Goal: Obtain resource: Download file/media

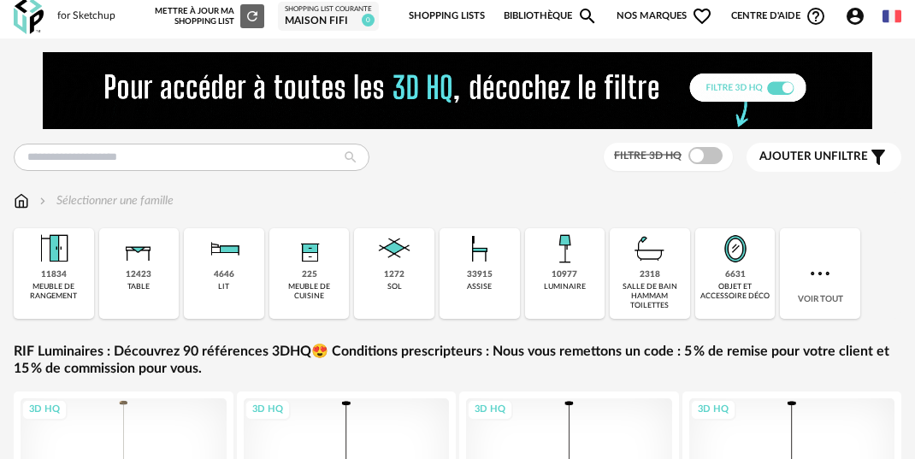
scroll to position [7, 0]
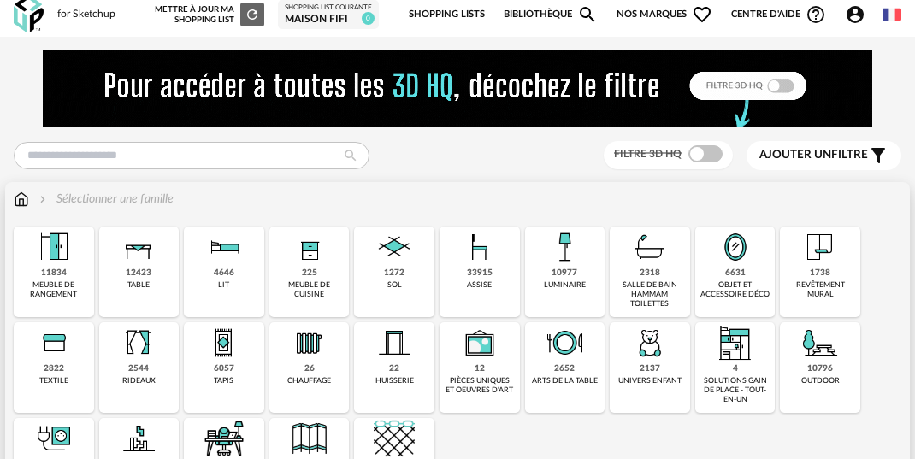
click at [642, 281] on div "salle de bain hammam toilettes" at bounding box center [650, 295] width 70 height 29
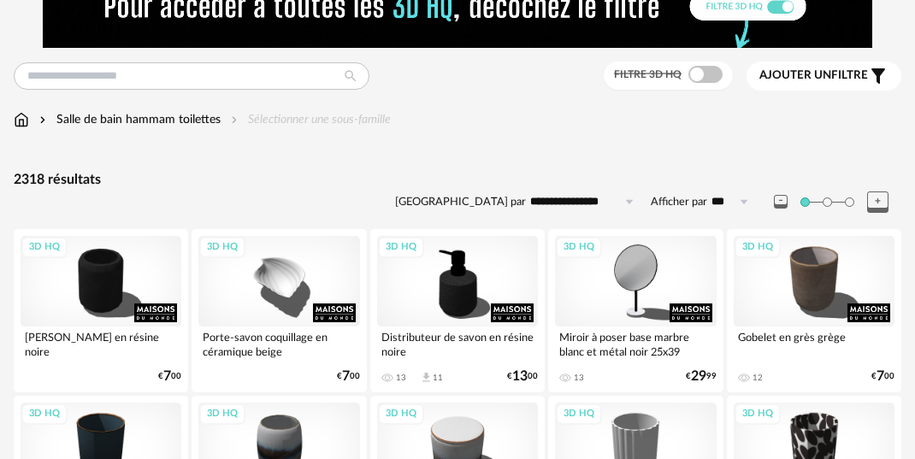
scroll to position [115, 0]
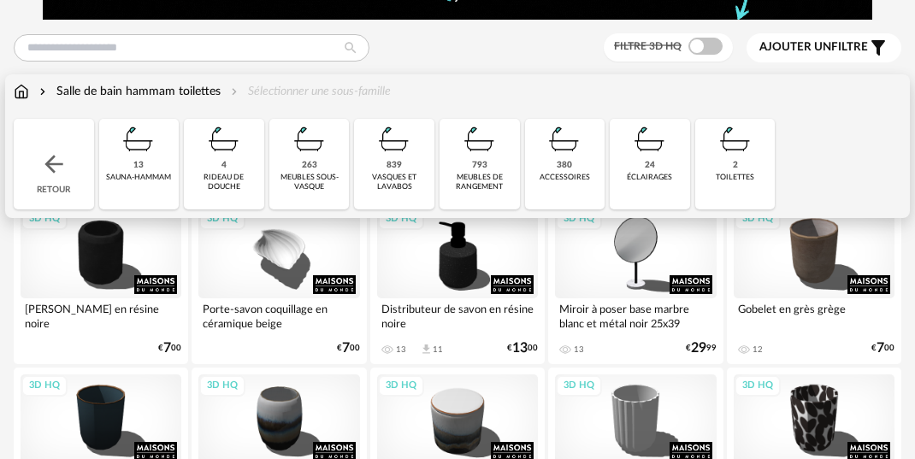
click at [308, 162] on div "263" at bounding box center [309, 165] width 15 height 11
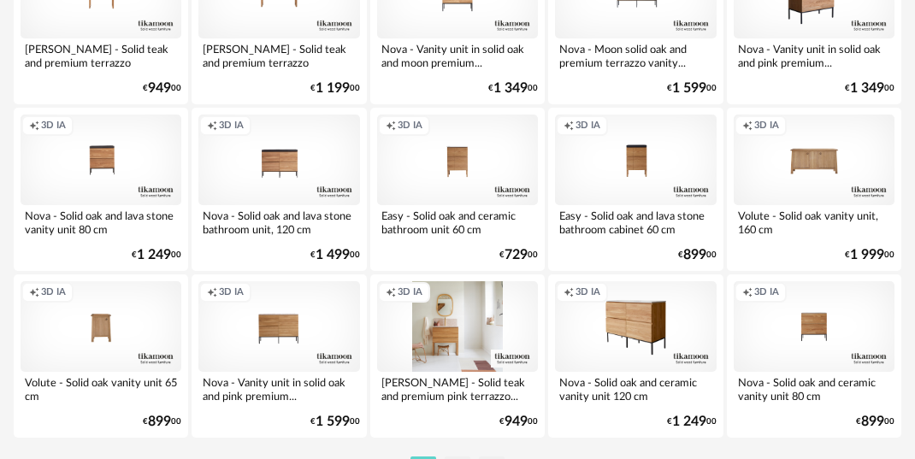
scroll to position [3300, 0]
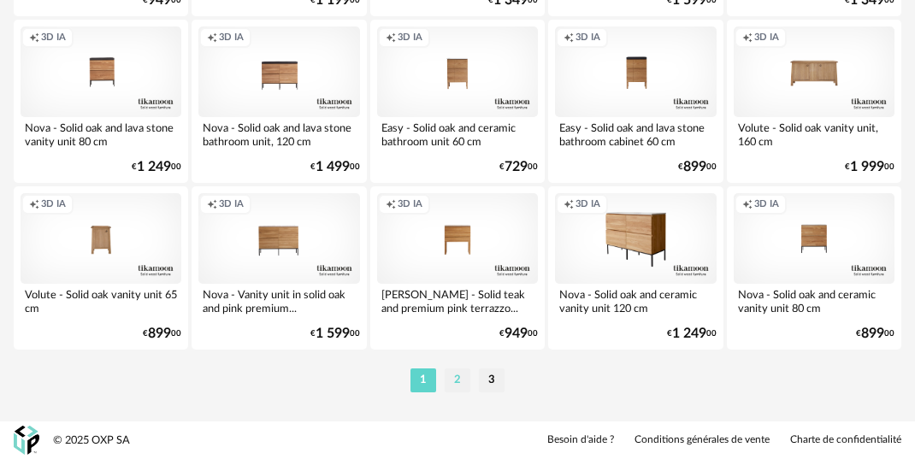
click at [465, 382] on li "2" at bounding box center [458, 381] width 26 height 24
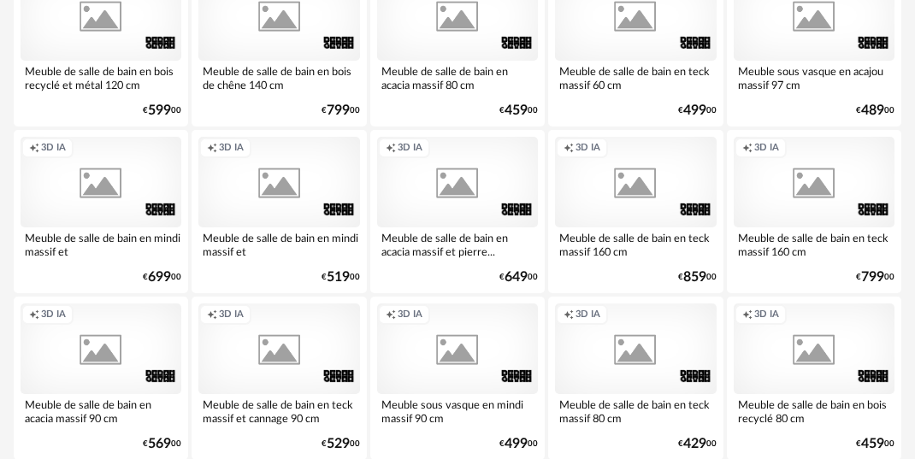
scroll to position [3300, 0]
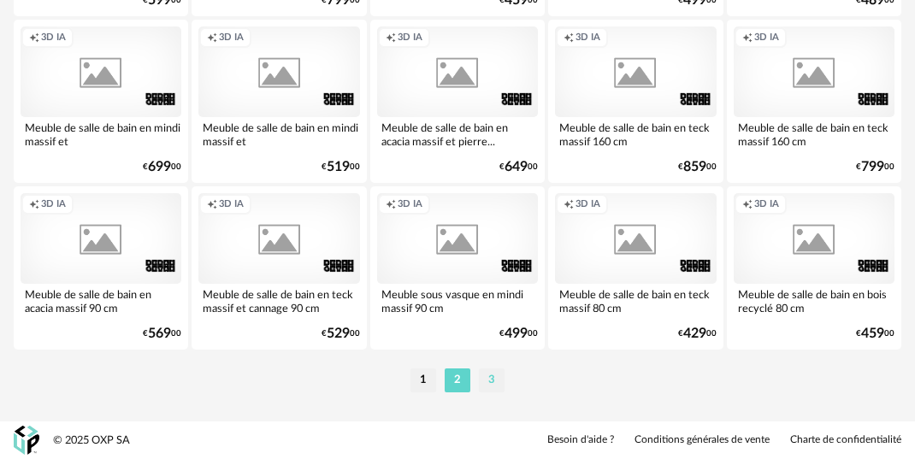
click at [484, 377] on li "3" at bounding box center [492, 381] width 26 height 24
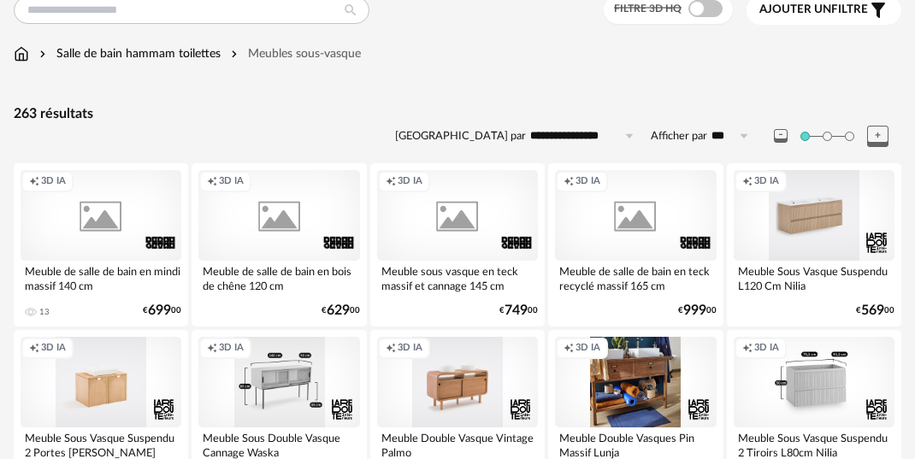
scroll to position [161, 0]
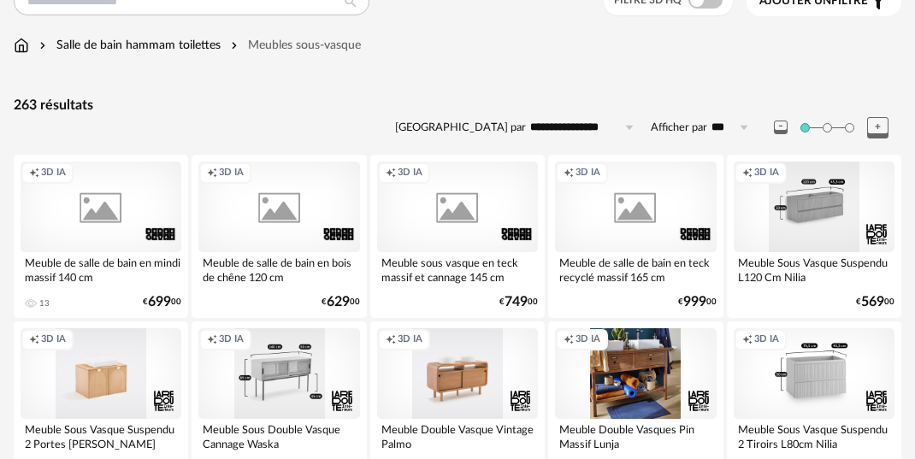
click at [785, 237] on div "Creation icon 3D IA" at bounding box center [814, 207] width 161 height 91
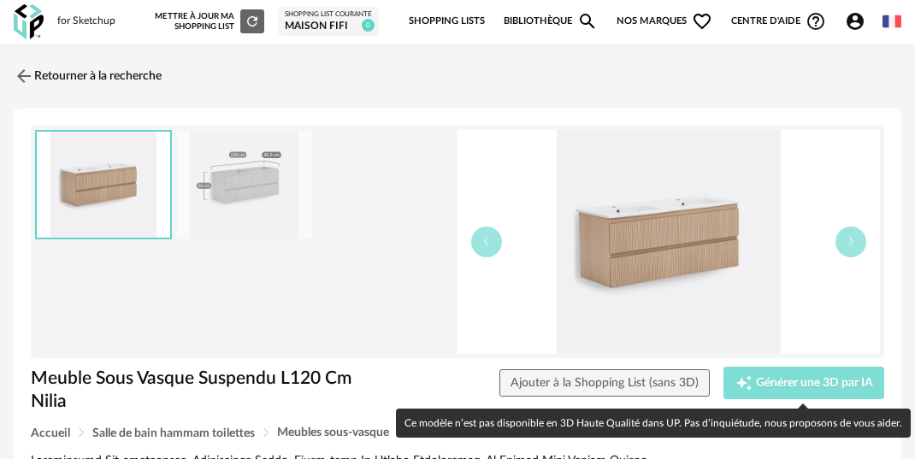
click at [790, 383] on span "Générer une 3D par IA" at bounding box center [814, 383] width 117 height 12
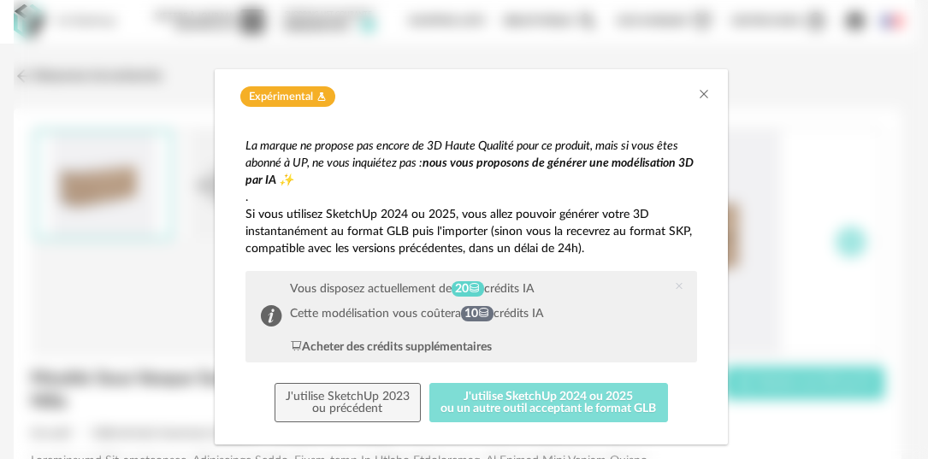
click at [506, 410] on button "J'utilise SketchUp 2024 ou 2025 ou un autre outil acceptant le format GLB" at bounding box center [548, 402] width 239 height 39
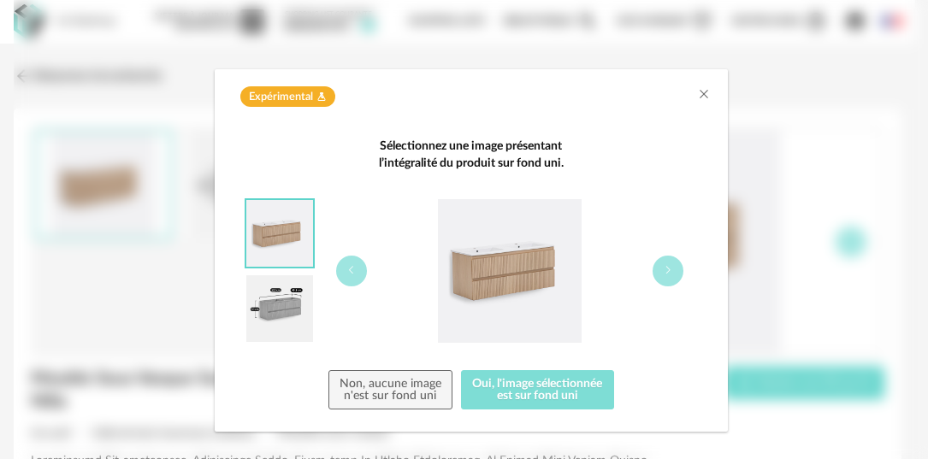
click at [505, 403] on button "Oui, l'image sélectionnée est sur fond uni" at bounding box center [537, 389] width 153 height 39
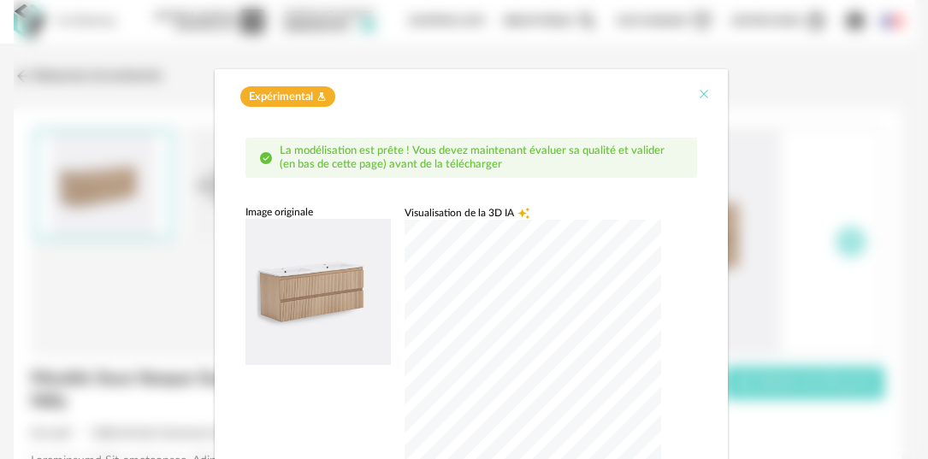
click at [700, 94] on icon "Close" at bounding box center [704, 94] width 14 height 14
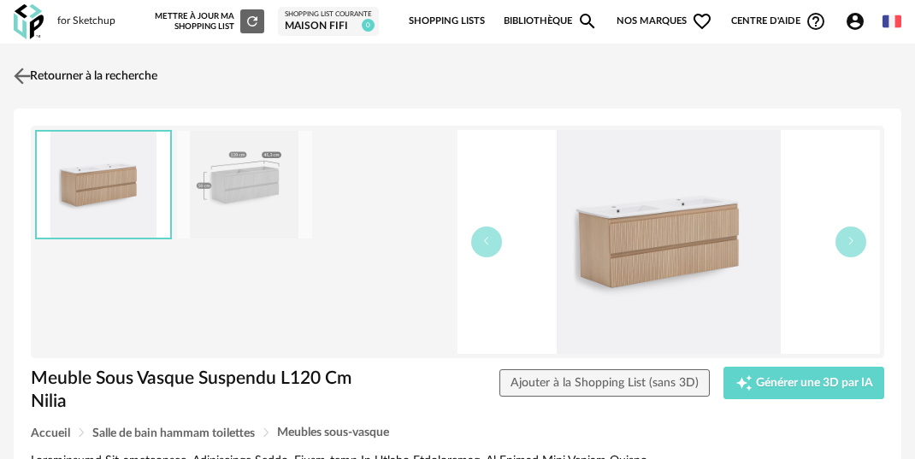
click at [49, 79] on link "Retourner à la recherche" at bounding box center [83, 76] width 148 height 38
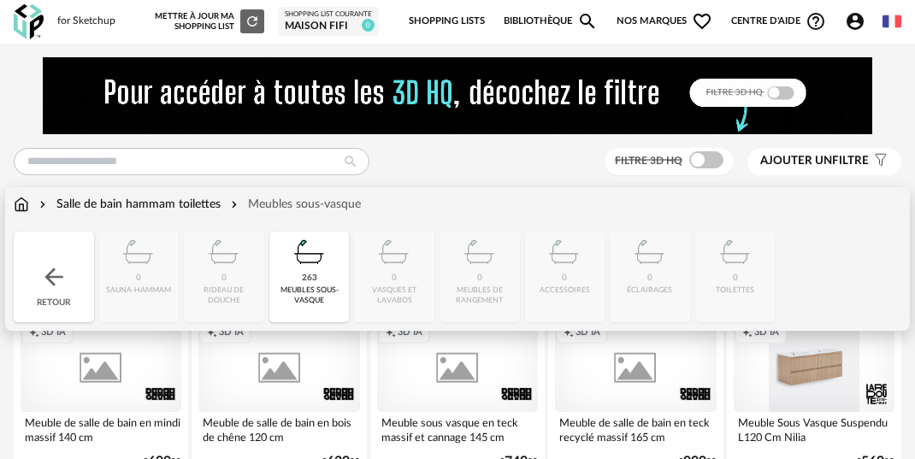
click at [191, 206] on div "Salle de bain hammam toilettes" at bounding box center [128, 204] width 185 height 17
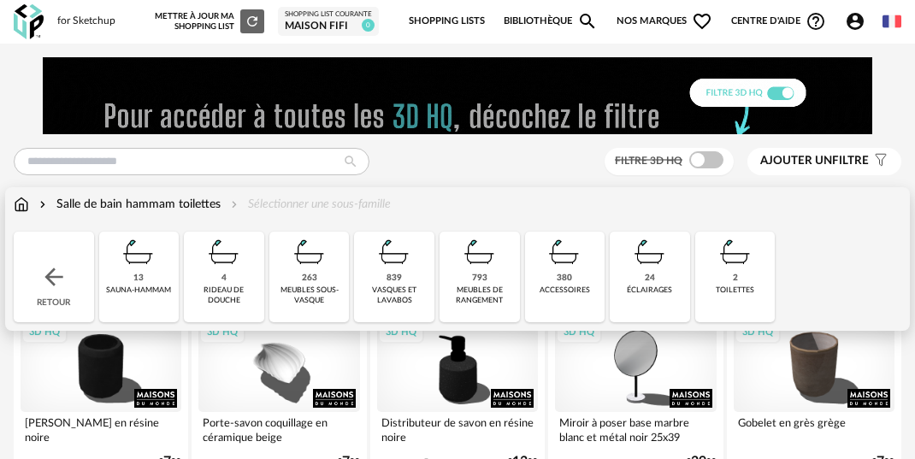
click at [401, 288] on div "vasques et lavabos" at bounding box center [394, 296] width 70 height 20
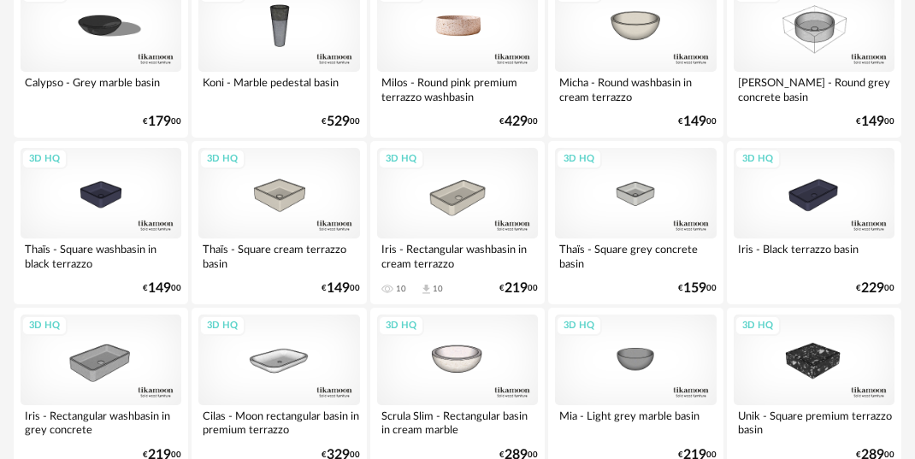
scroll to position [1111, 0]
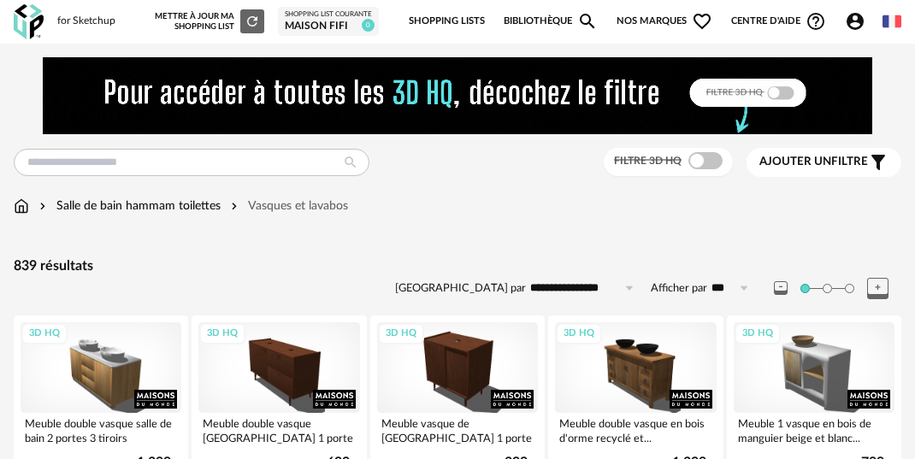
click at [550, 27] on link "Bibliothèque Magnify icon" at bounding box center [551, 21] width 94 height 36
click at [279, 172] on input "text" at bounding box center [192, 162] width 356 height 27
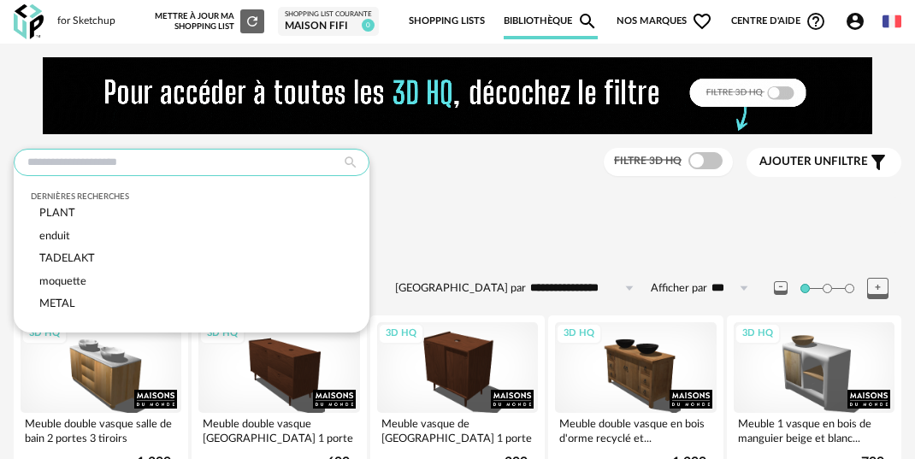
click at [279, 172] on input "text" at bounding box center [192, 162] width 356 height 27
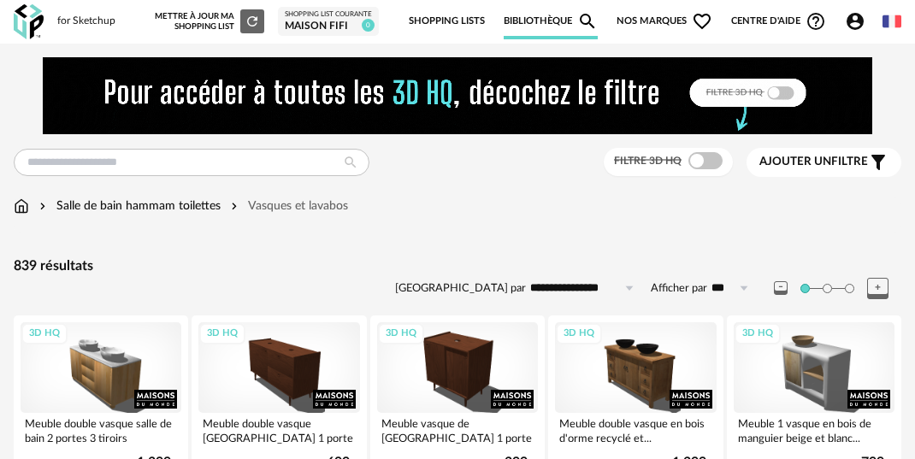
click at [24, 204] on img at bounding box center [21, 206] width 15 height 17
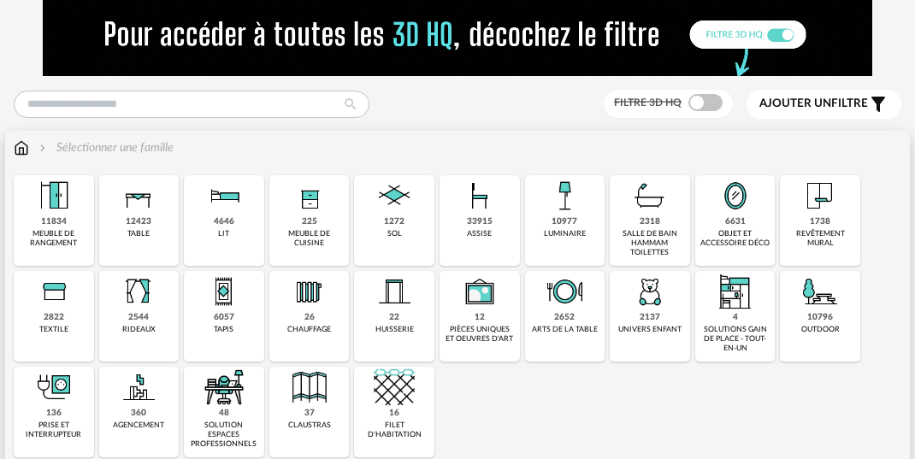
scroll to position [59, 0]
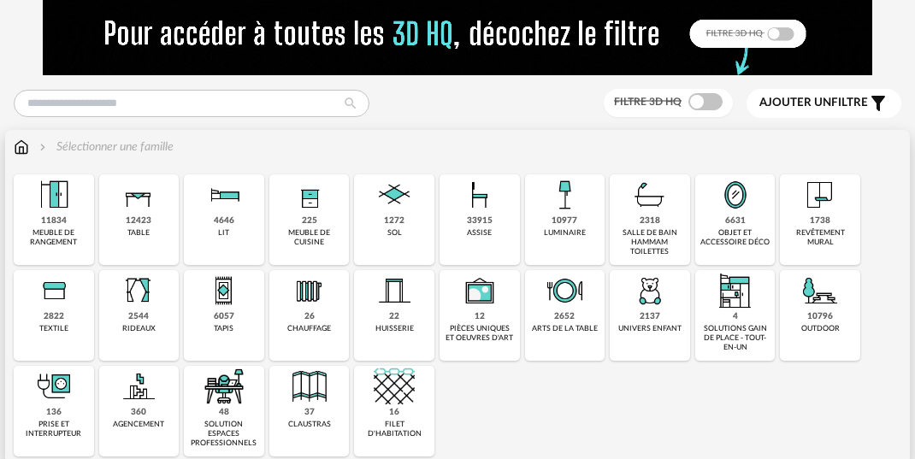
click at [820, 224] on div "1738" at bounding box center [820, 221] width 21 height 11
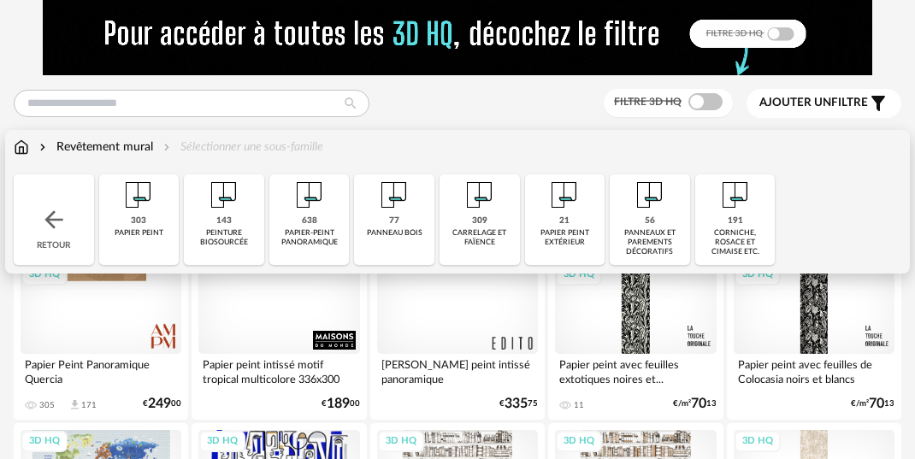
click at [386, 208] on img at bounding box center [394, 195] width 41 height 41
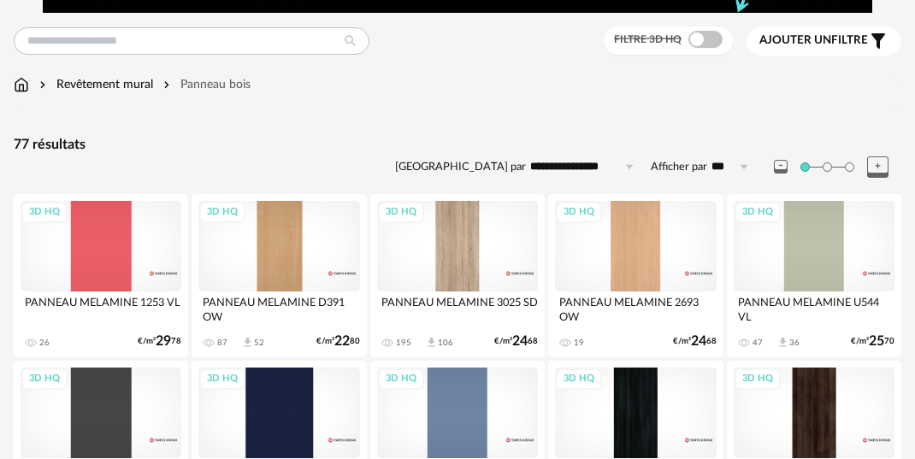
scroll to position [157, 0]
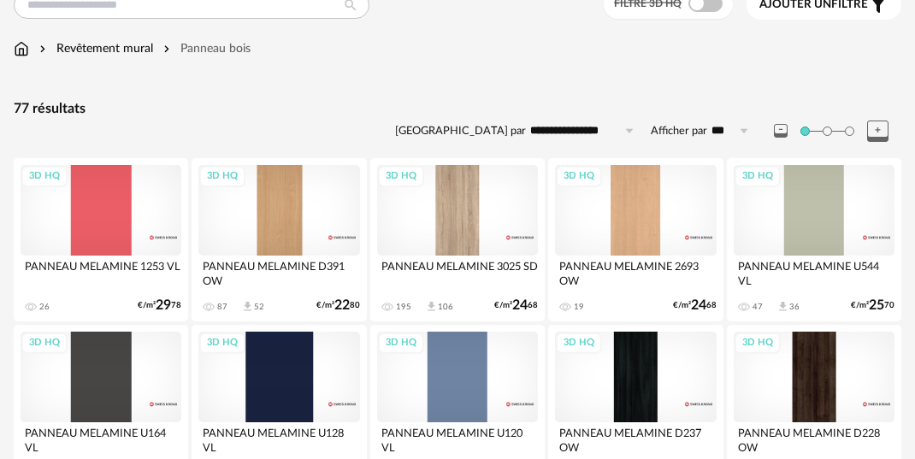
click at [468, 236] on div "3D HQ" at bounding box center [457, 210] width 161 height 91
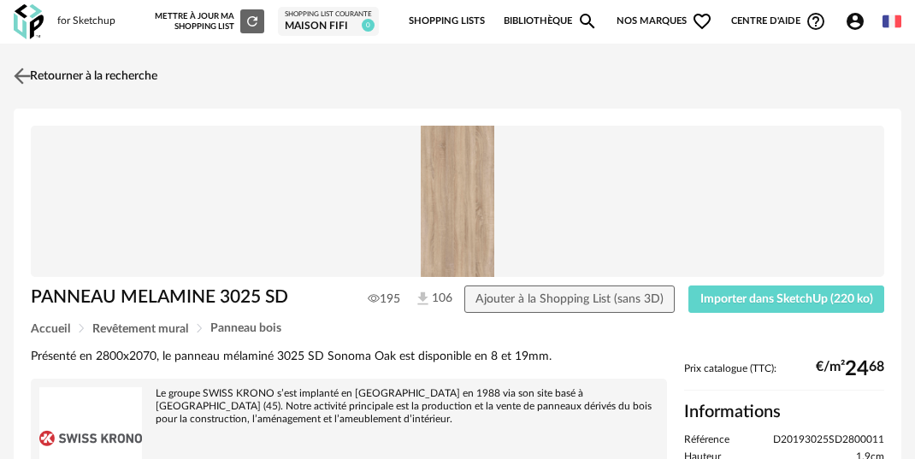
click at [45, 77] on link "Retourner à la recherche" at bounding box center [83, 76] width 148 height 38
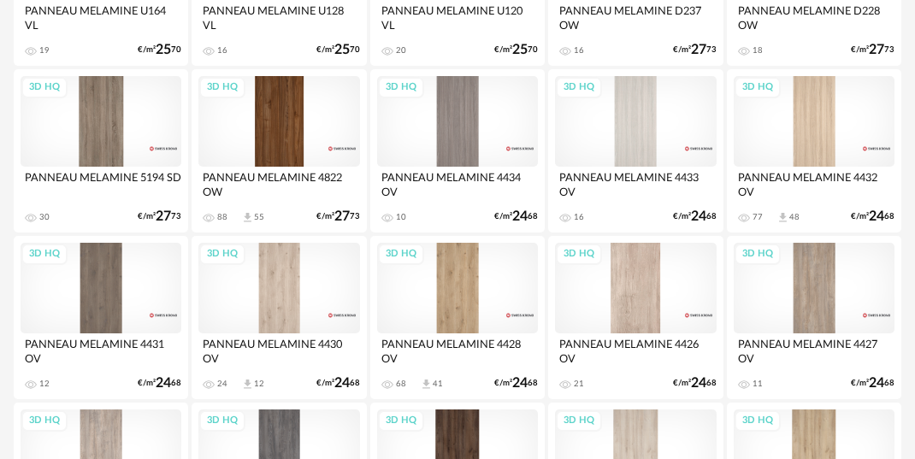
scroll to position [580, 0]
click at [792, 142] on div "3D HQ" at bounding box center [814, 120] width 161 height 91
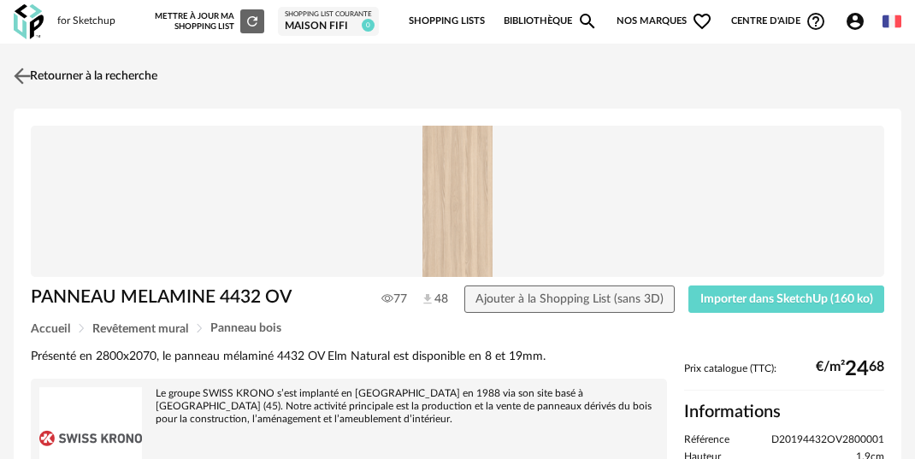
click at [39, 73] on link "Retourner à la recherche" at bounding box center [83, 76] width 148 height 38
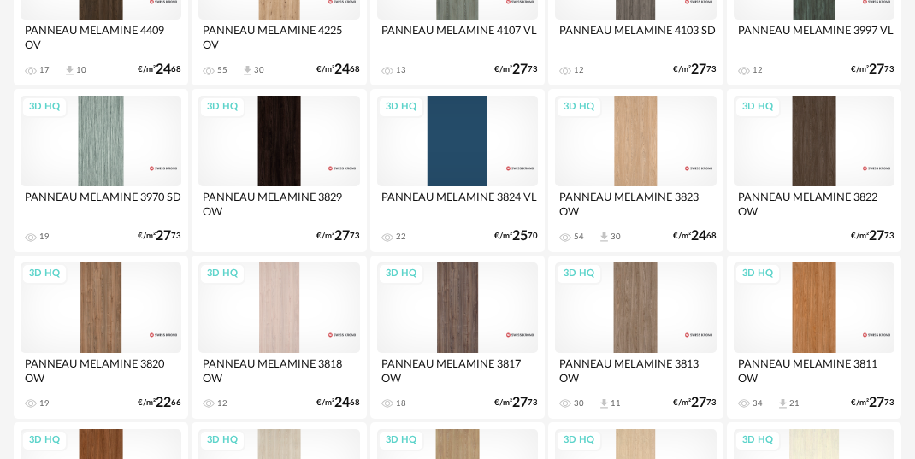
scroll to position [1472, 0]
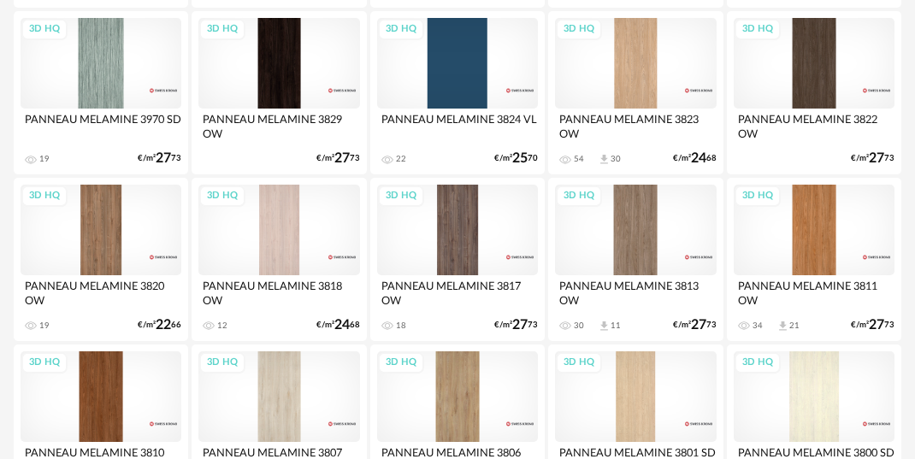
click at [808, 62] on div "3D HQ" at bounding box center [814, 63] width 161 height 91
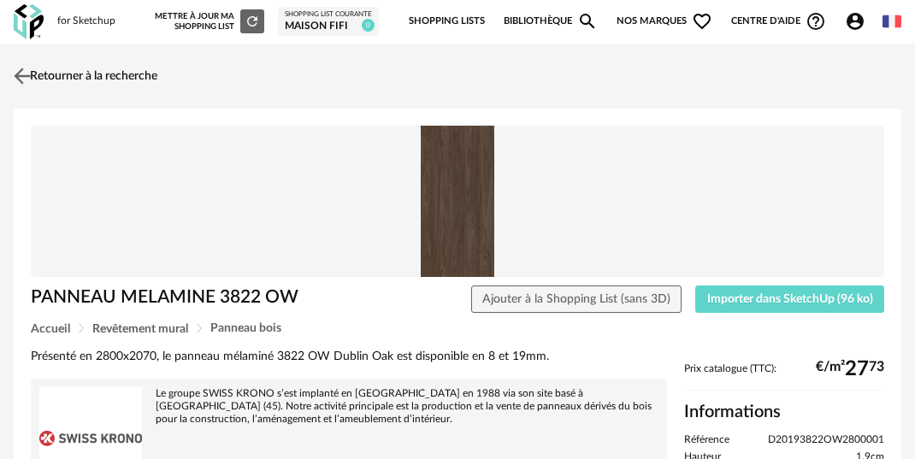
click at [110, 75] on link "Retourner à la recherche" at bounding box center [83, 76] width 148 height 38
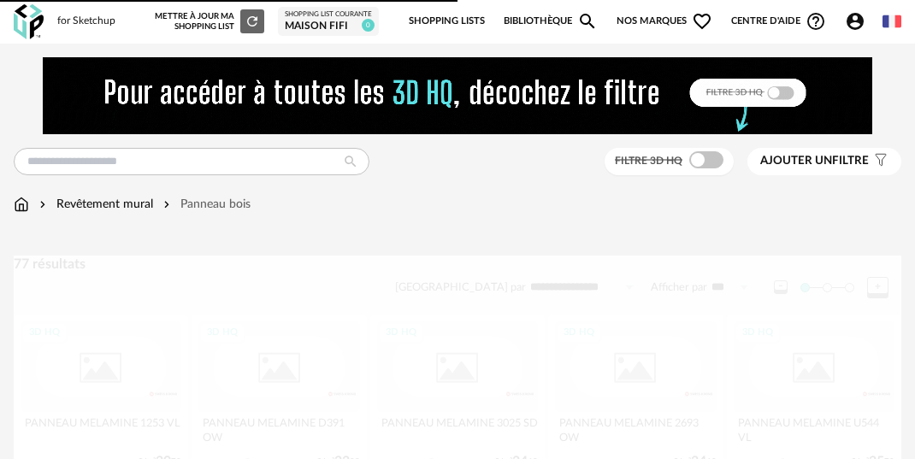
scroll to position [1472, 0]
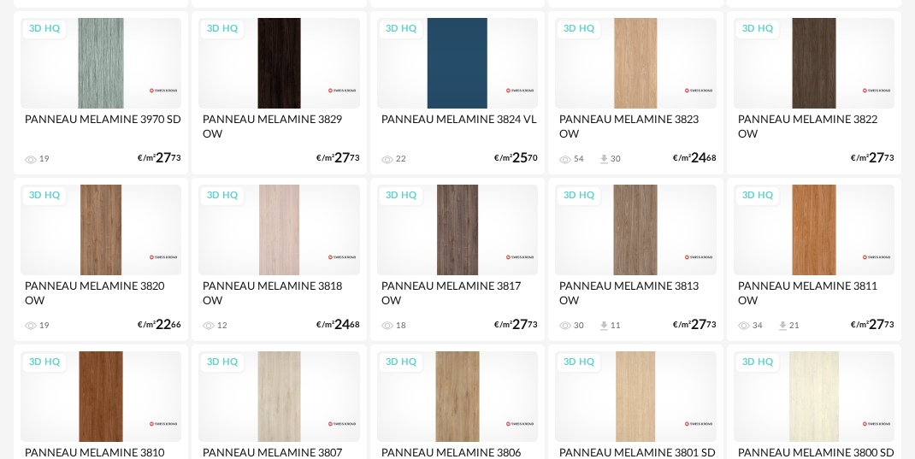
click at [657, 251] on div "3D HQ" at bounding box center [635, 230] width 161 height 91
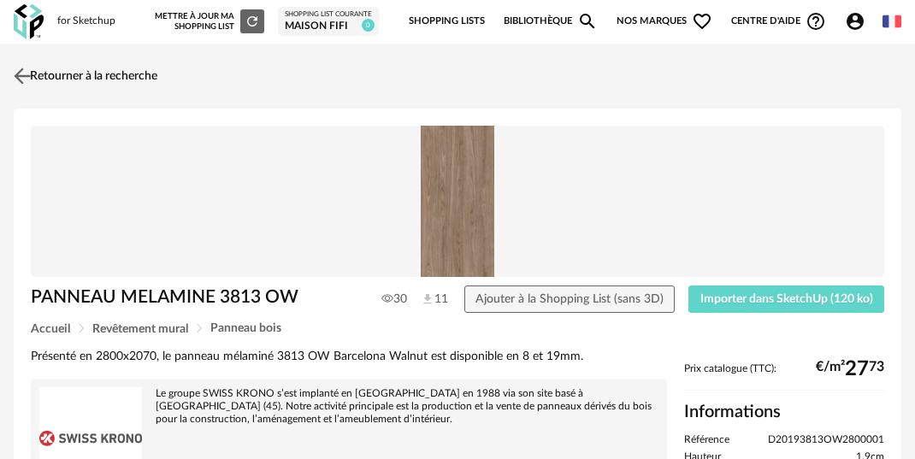
click at [56, 69] on link "Retourner à la recherche" at bounding box center [83, 76] width 148 height 38
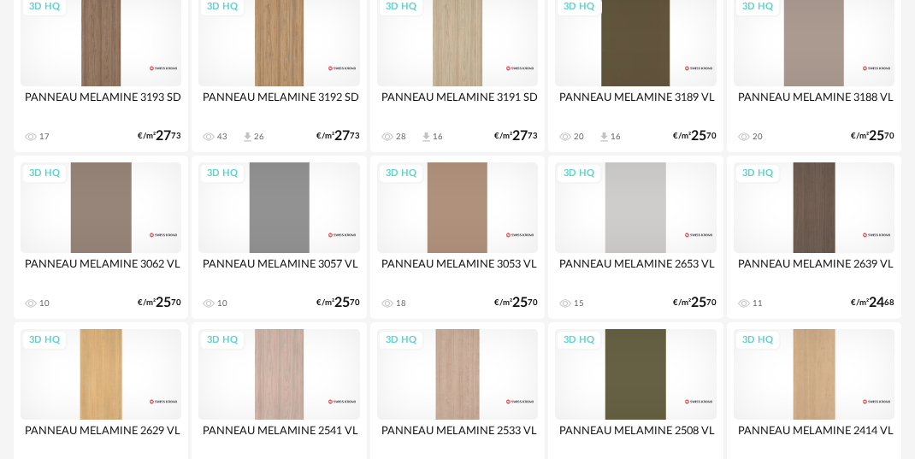
scroll to position [2264, 0]
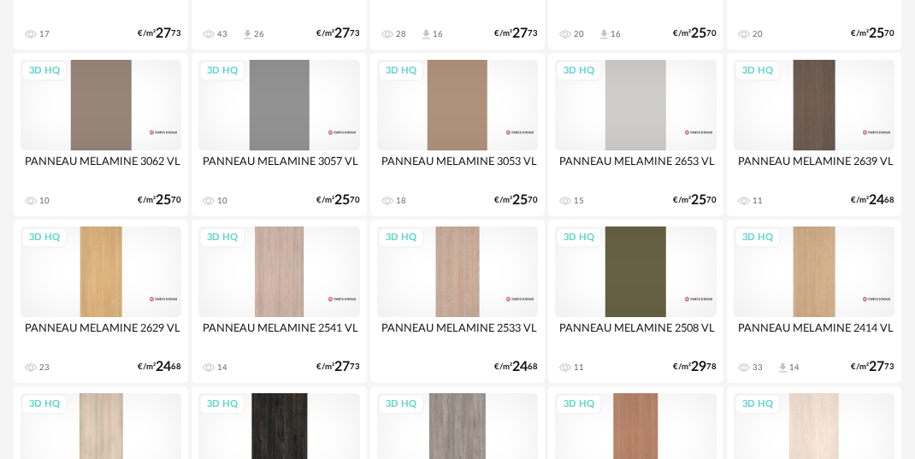
click at [812, 122] on div "3D HQ" at bounding box center [814, 105] width 161 height 91
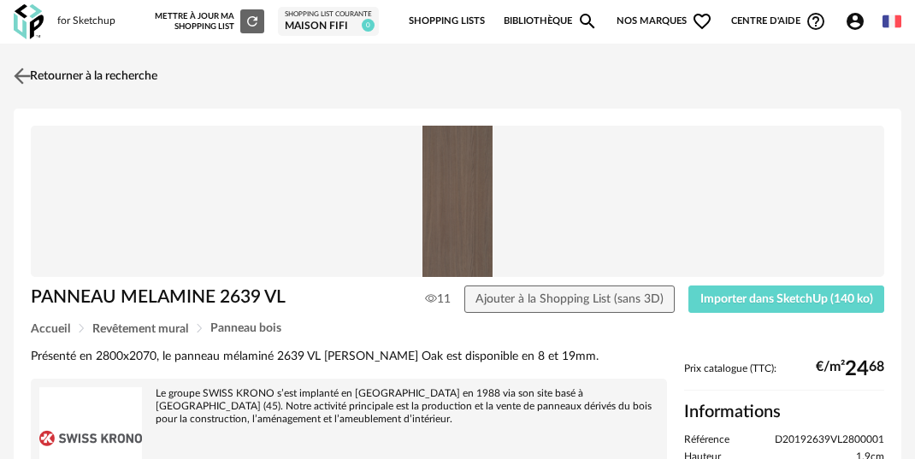
click at [135, 81] on link "Retourner à la recherche" at bounding box center [83, 76] width 148 height 38
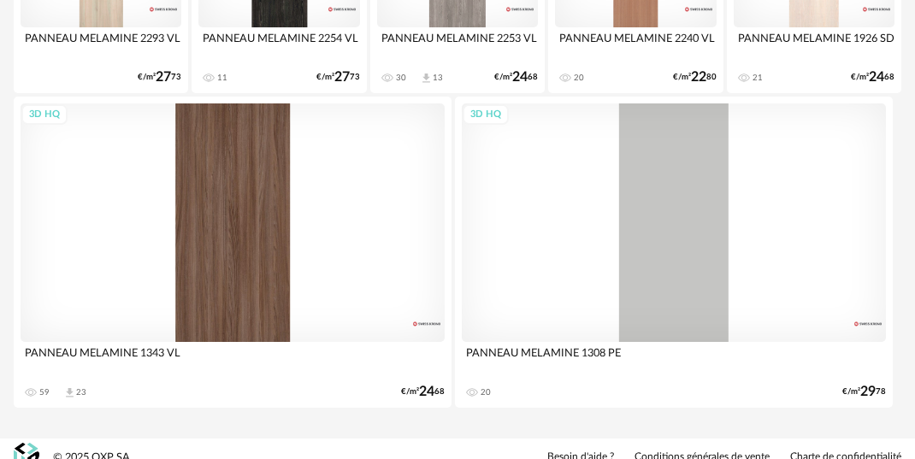
scroll to position [2726, 0]
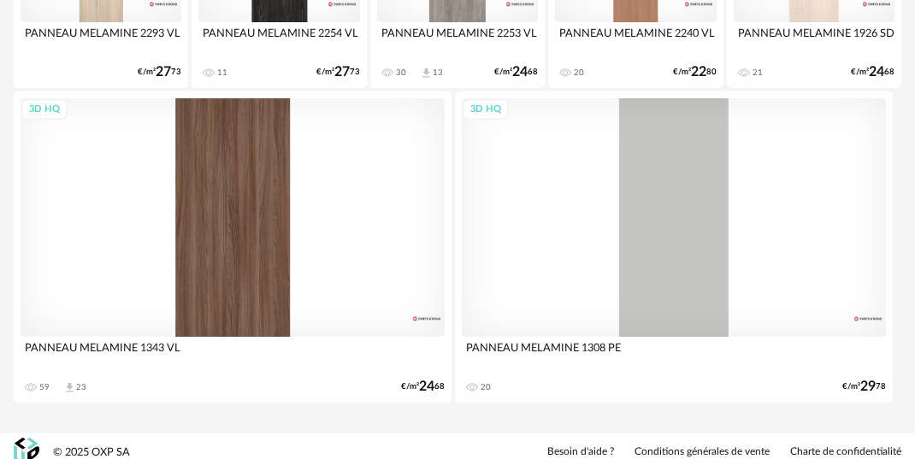
click at [317, 274] on div "3D HQ" at bounding box center [233, 217] width 424 height 239
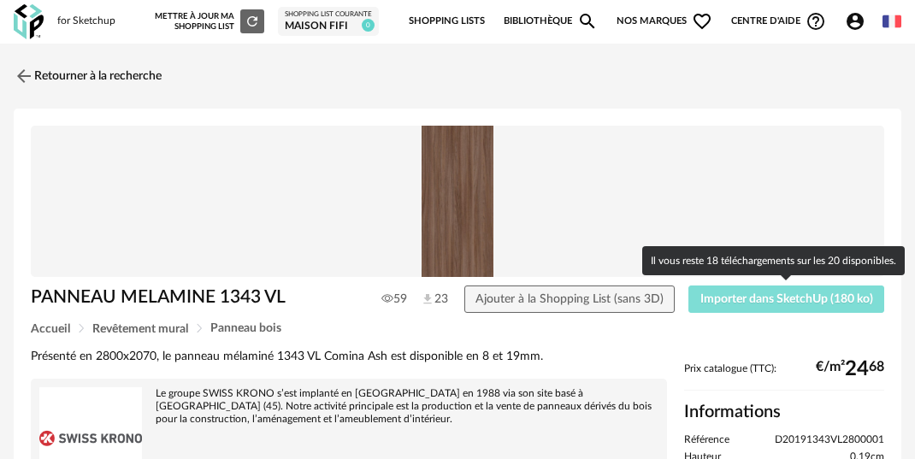
click at [715, 300] on span "Importer dans SketchUp (180 ko)" at bounding box center [787, 299] width 173 height 12
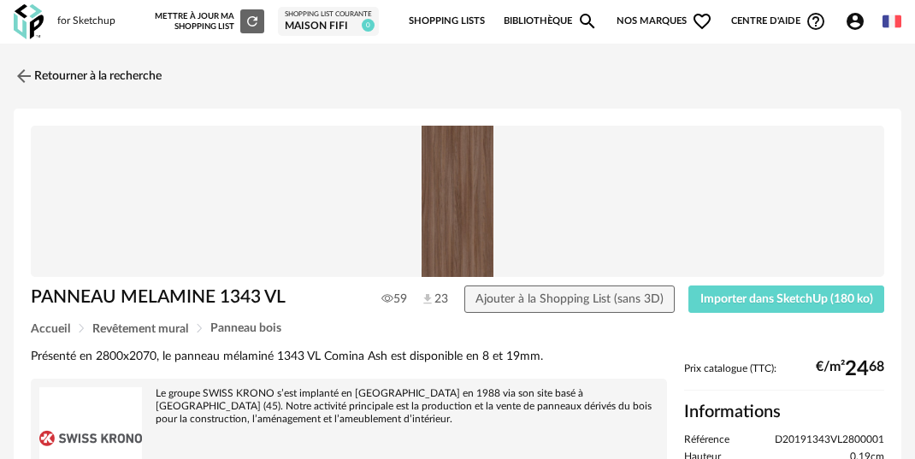
click at [580, 21] on icon "Magnify icon" at bounding box center [587, 21] width 15 height 15
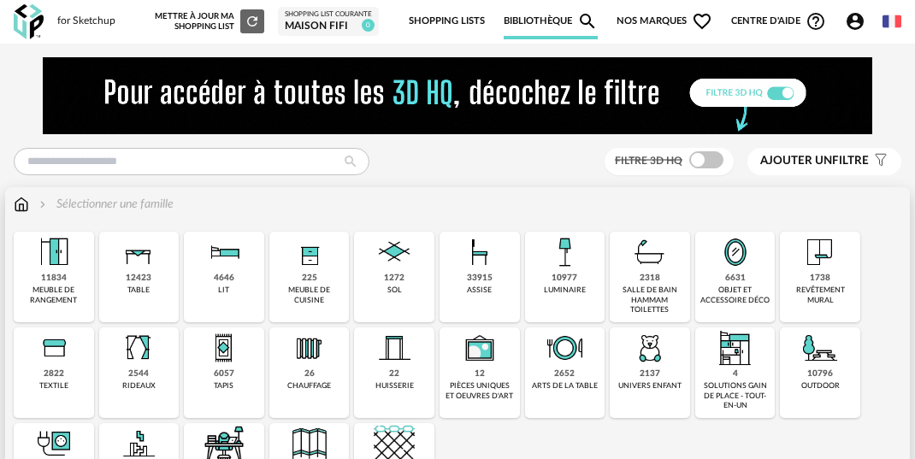
click at [649, 289] on div "salle de bain hammam toilettes" at bounding box center [650, 300] width 70 height 29
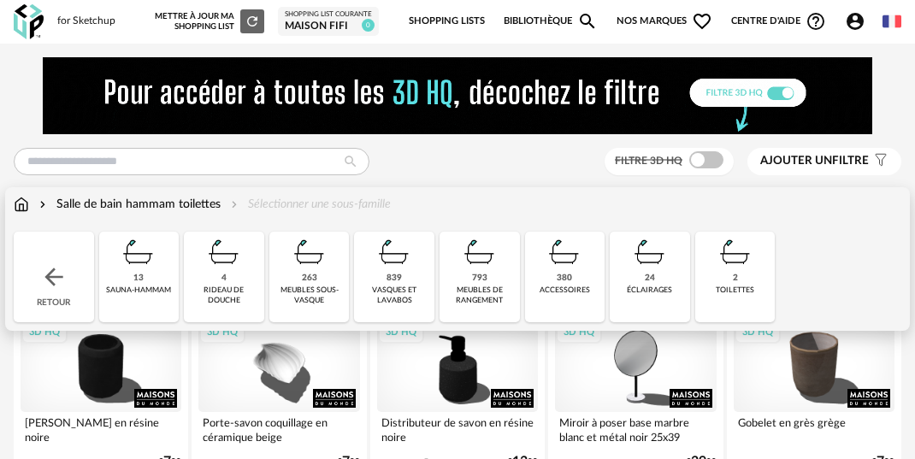
click at [567, 284] on div "380" at bounding box center [564, 278] width 15 height 11
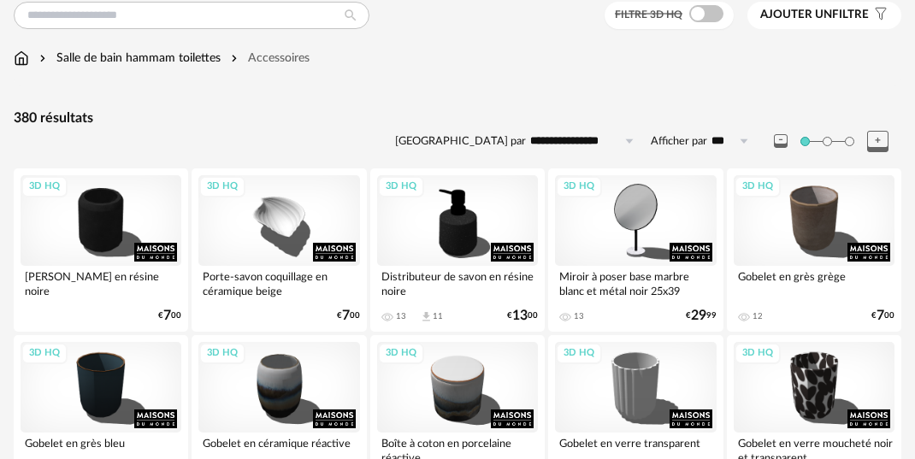
scroll to position [89, 0]
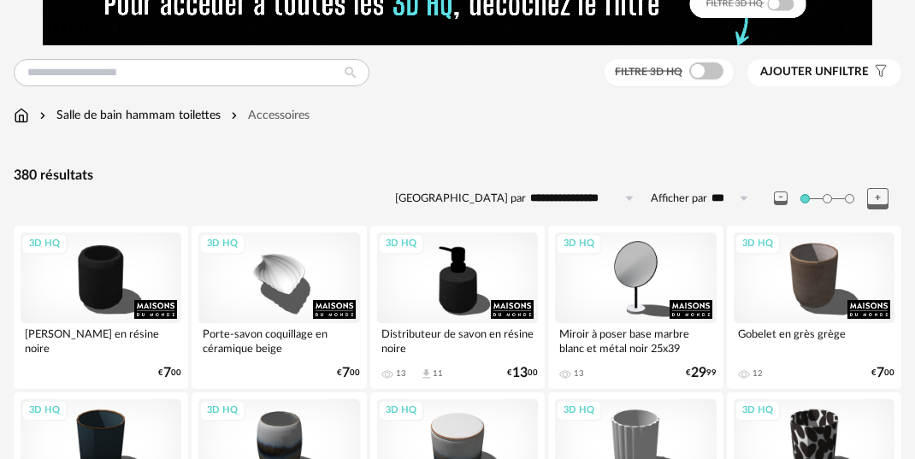
click at [188, 119] on div "Salle de bain hammam toilettes" at bounding box center [128, 115] width 185 height 17
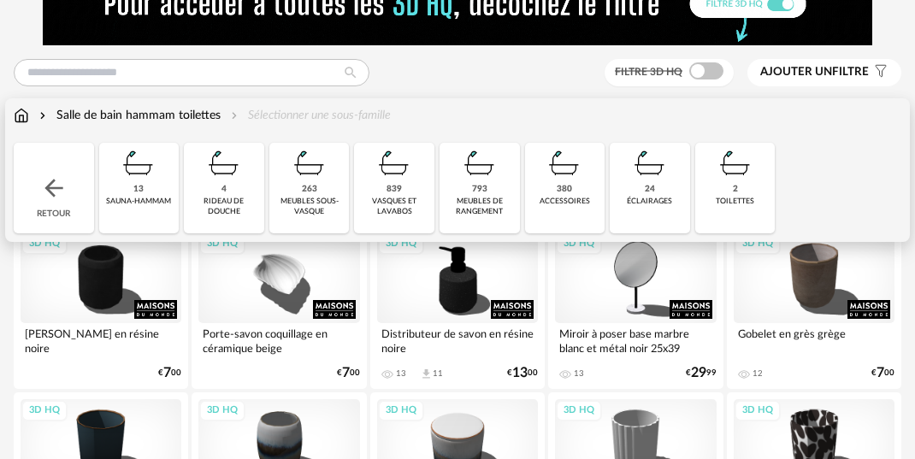
click at [392, 196] on div "839 vasques et lavabos" at bounding box center [394, 188] width 80 height 91
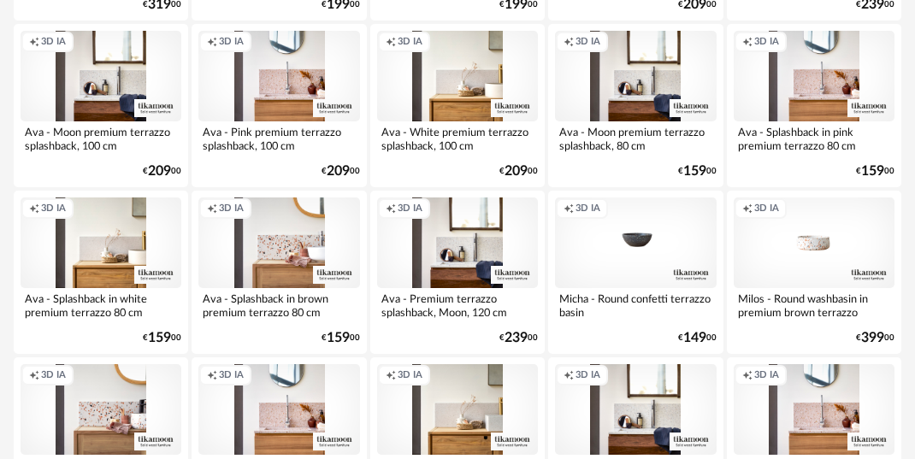
scroll to position [3300, 0]
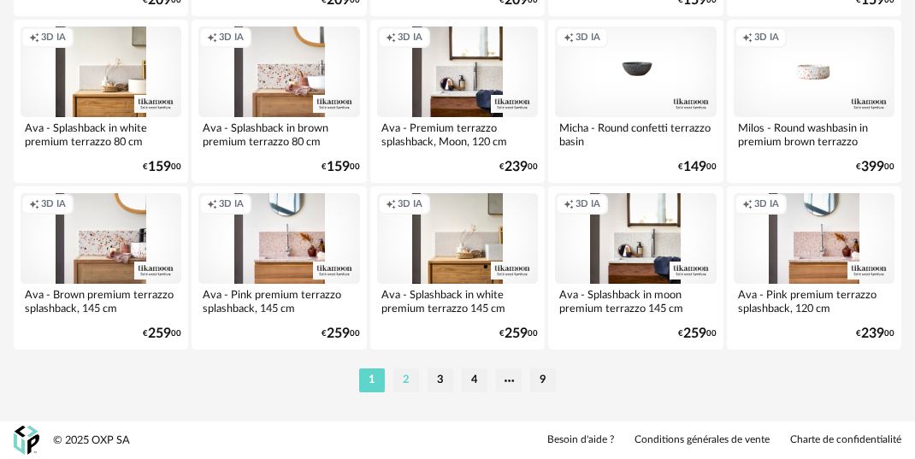
click at [403, 379] on li "2" at bounding box center [407, 381] width 26 height 24
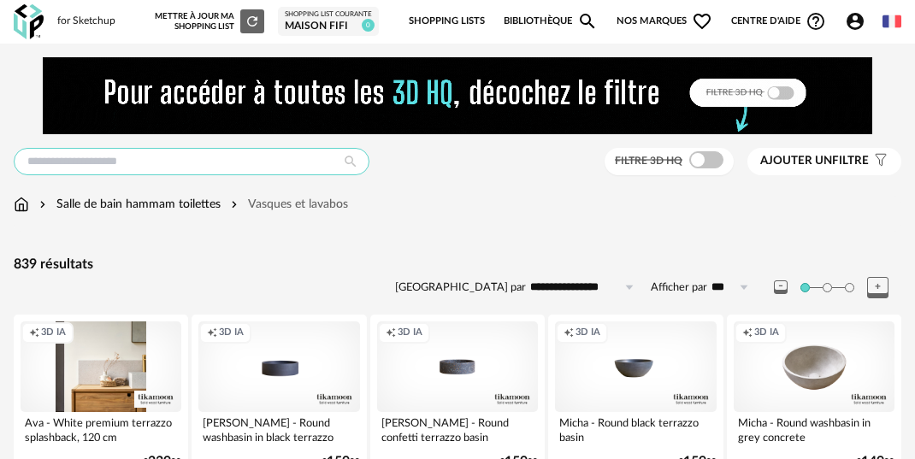
click at [193, 163] on input "text" at bounding box center [192, 161] width 356 height 27
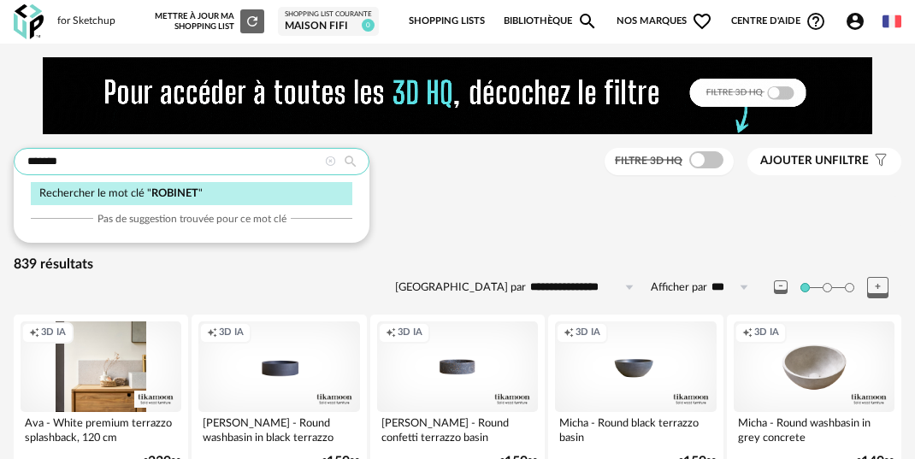
type input "*******"
type input "**********"
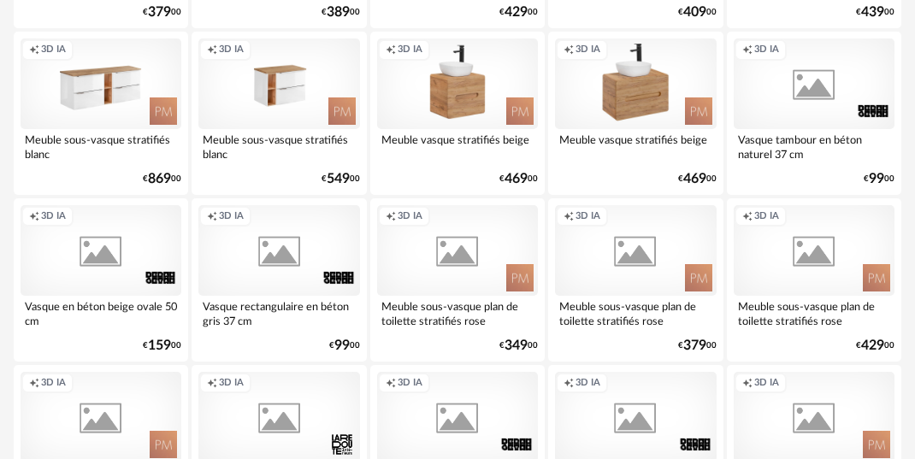
scroll to position [2147, 0]
